Goal: Task Accomplishment & Management: Manage account settings

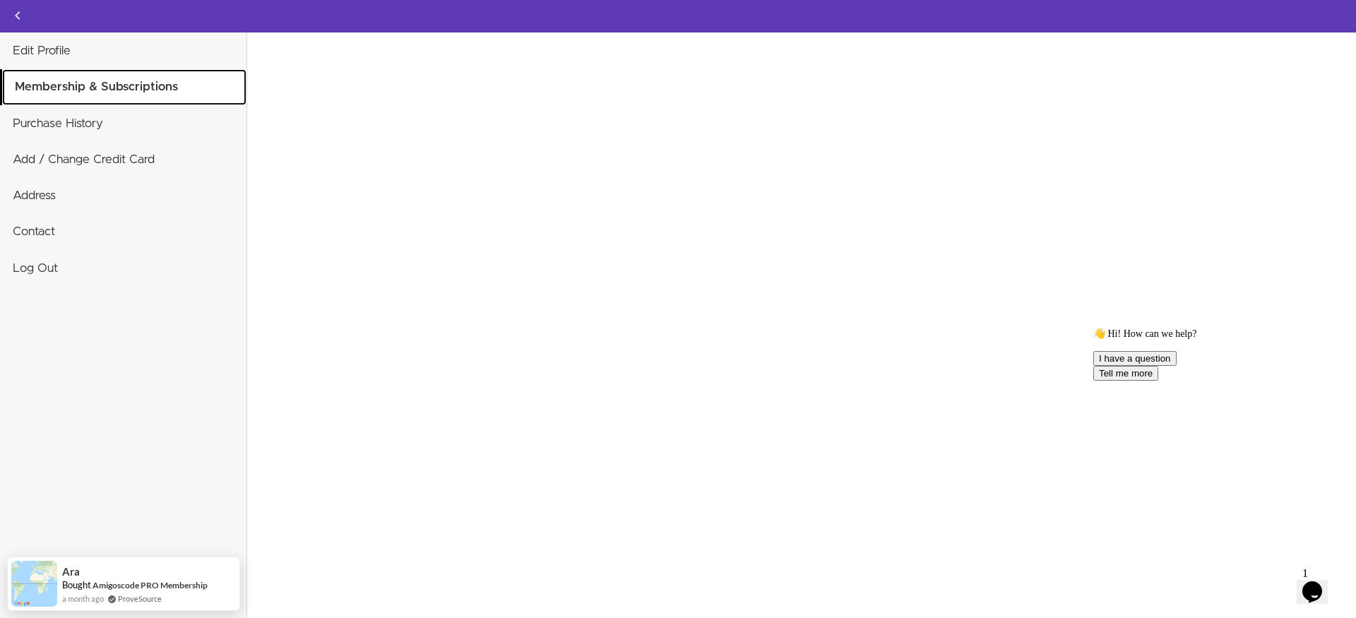
click at [132, 83] on link "Membership & Subscriptions" at bounding box center [124, 86] width 244 height 35
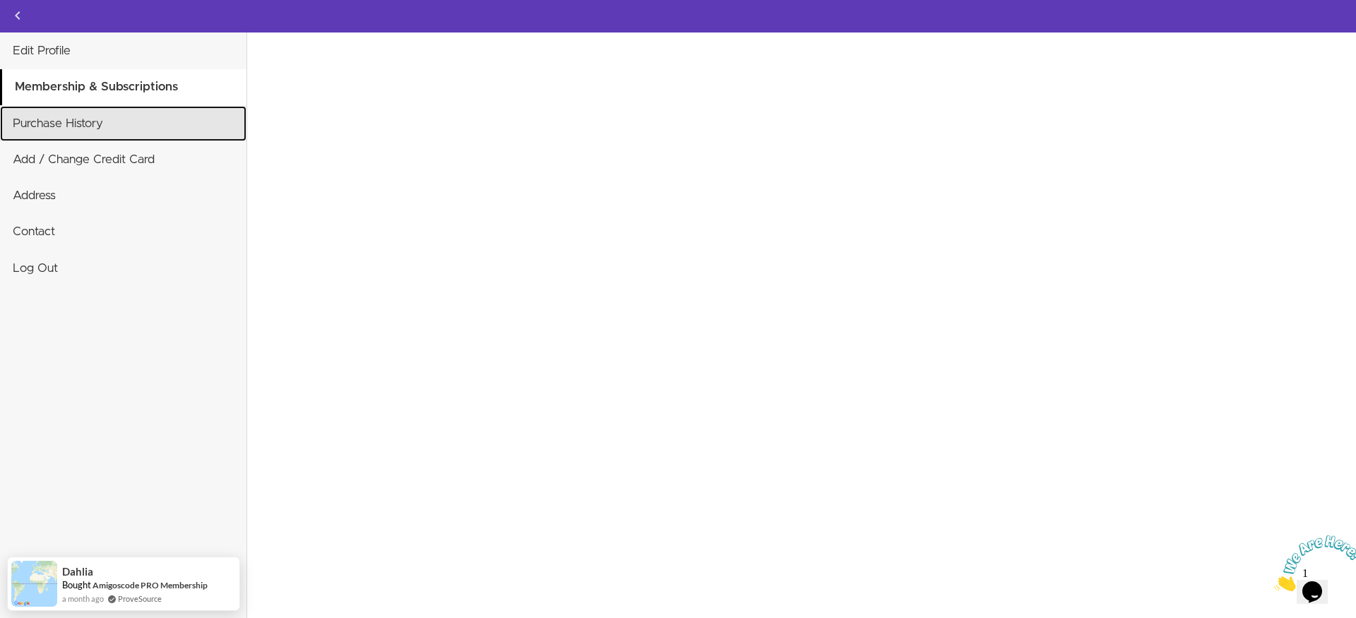
click at [112, 129] on link "Purchase History" at bounding box center [123, 123] width 247 height 35
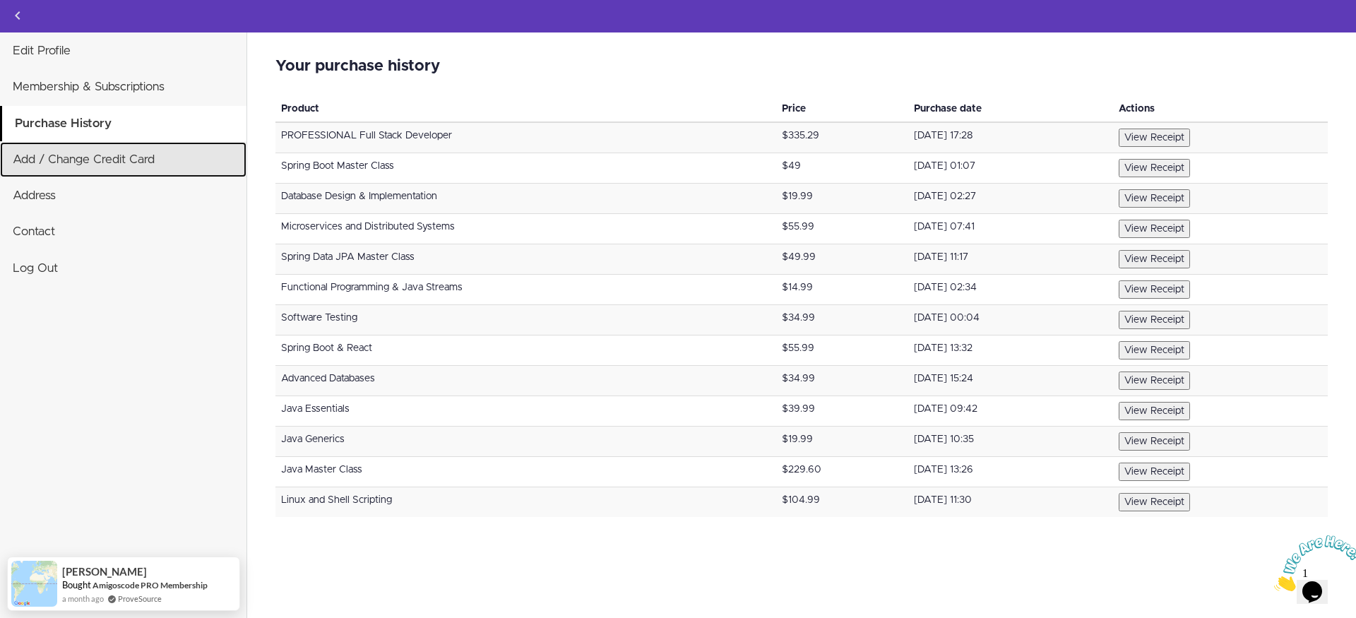
click at [97, 163] on link "Add / Change Credit Card" at bounding box center [123, 159] width 247 height 35
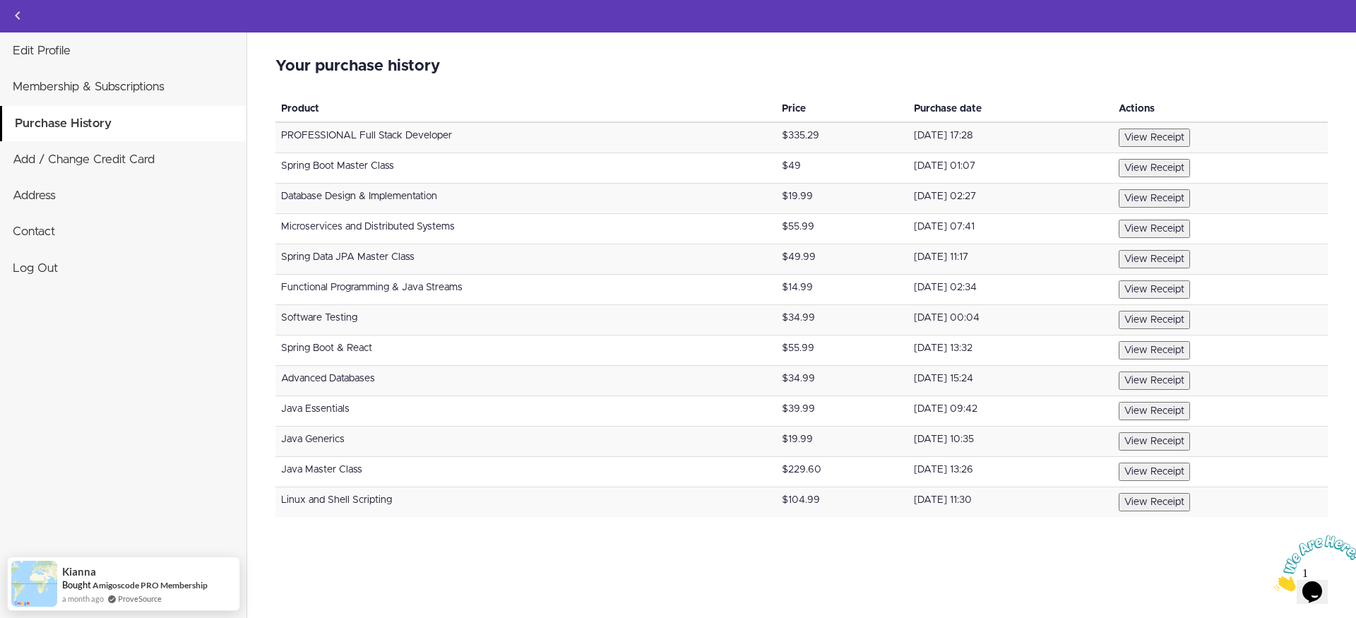
click at [609, 581] on div "Your purchase history Invalid card number We could not establish a correct coun…" at bounding box center [801, 325] width 1109 height 586
click at [1171, 134] on button "View Receipt" at bounding box center [1154, 138] width 71 height 18
click at [117, 430] on div "Edit Profile Membership & Subscriptions Purchase History Add / Change Credit Ca…" at bounding box center [123, 341] width 247 height 618
click at [116, 429] on div "Edit Profile Membership & Subscriptions Purchase History Add / Change Credit Ca…" at bounding box center [123, 341] width 247 height 618
click at [367, 567] on div "Your purchase history Invalid card number We could not establish a correct coun…" at bounding box center [801, 325] width 1109 height 586
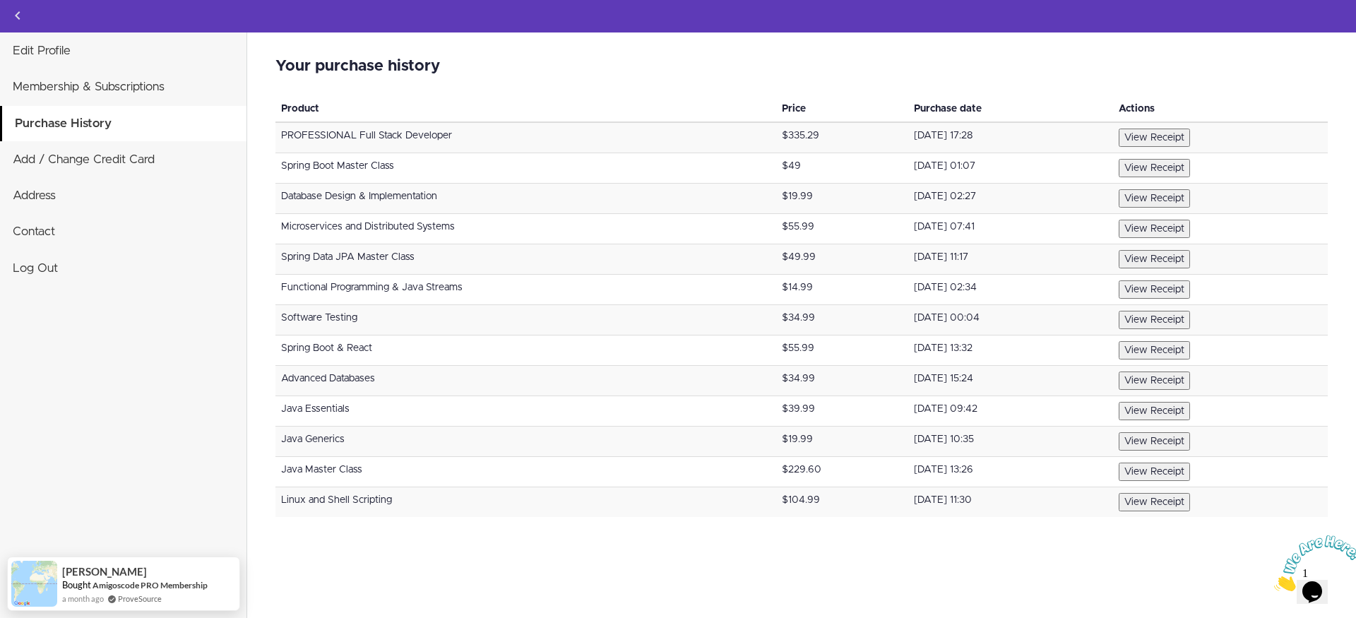
click at [1162, 228] on button "View Receipt" at bounding box center [1154, 229] width 71 height 18
click at [1171, 502] on button "View Receipt" at bounding box center [1154, 502] width 71 height 18
click at [1197, 64] on h2 "Your purchase history" at bounding box center [802, 66] width 1053 height 17
click at [143, 427] on div "Edit Profile Membership & Subscriptions Purchase History Add / Change Credit Ca…" at bounding box center [123, 341] width 247 height 618
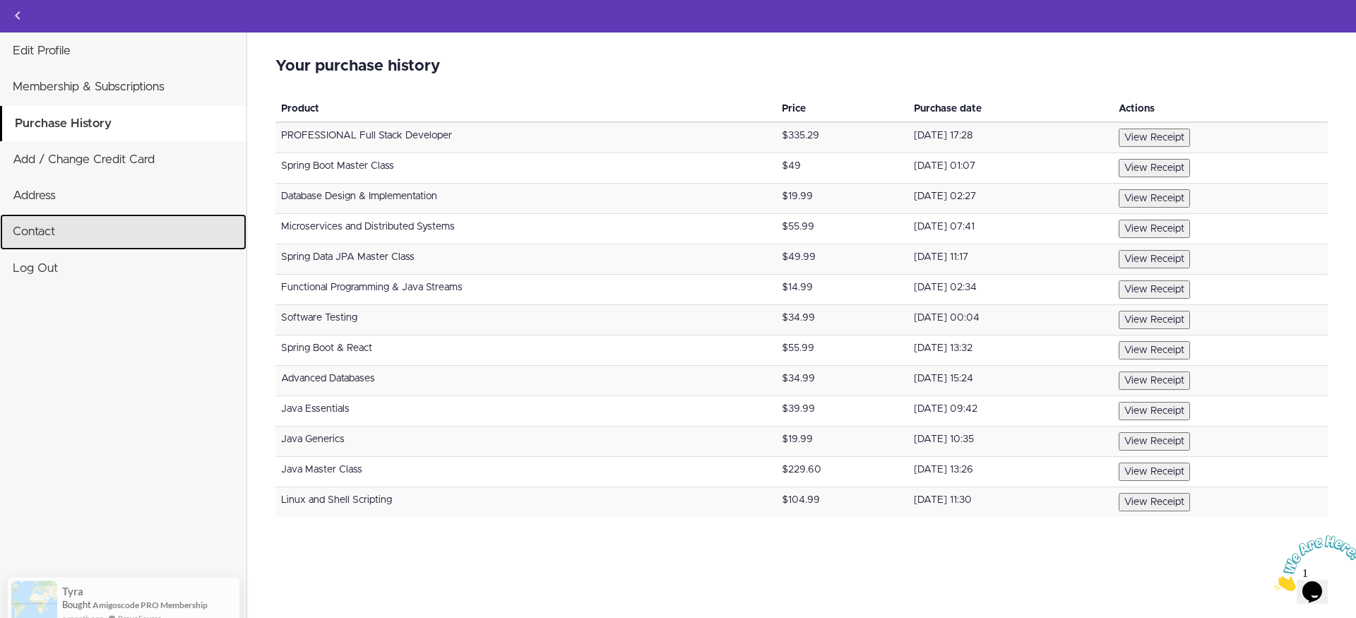
click at [77, 229] on link "Contact" at bounding box center [123, 231] width 247 height 35
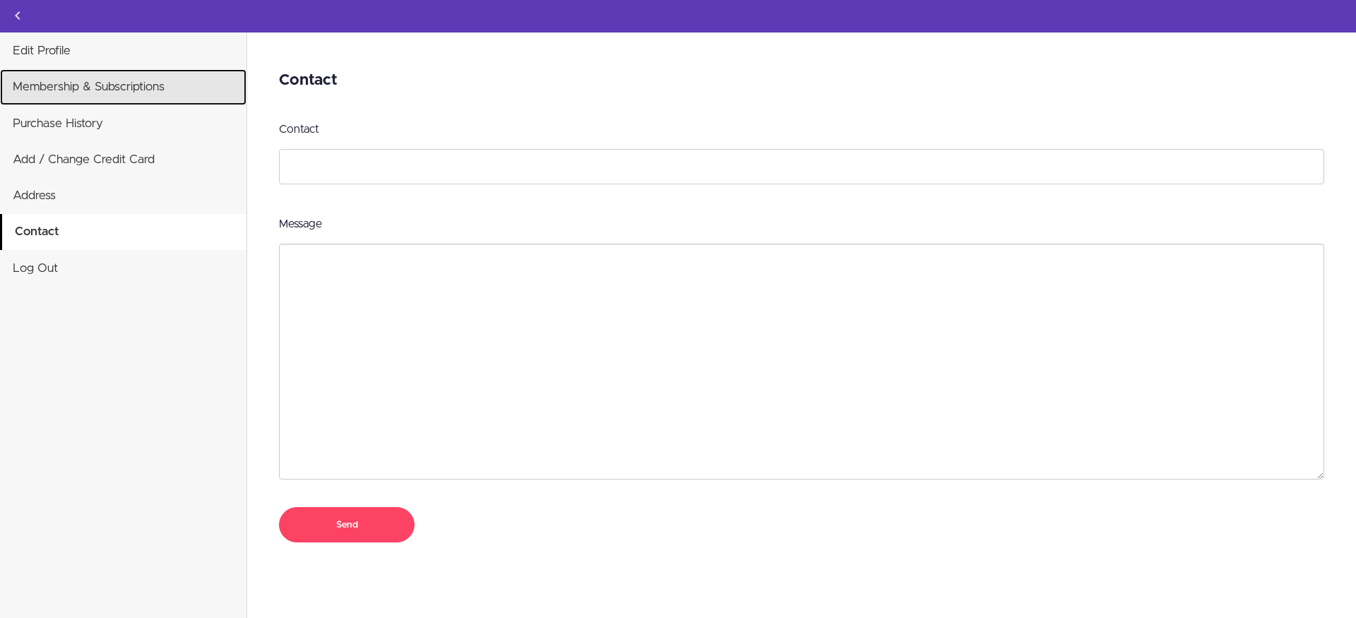
click at [78, 79] on link "Membership & Subscriptions" at bounding box center [123, 86] width 247 height 35
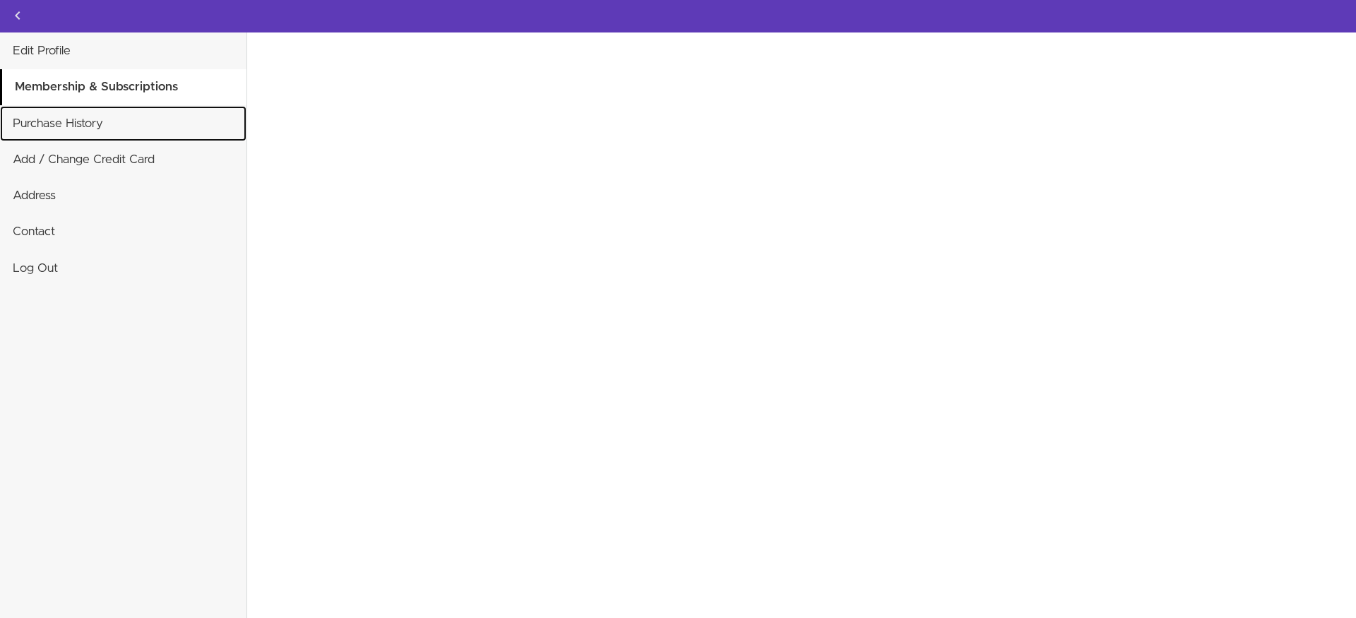
click at [60, 124] on link "Purchase History" at bounding box center [123, 123] width 247 height 35
